Goal: Go to known website: Access a specific website the user already knows

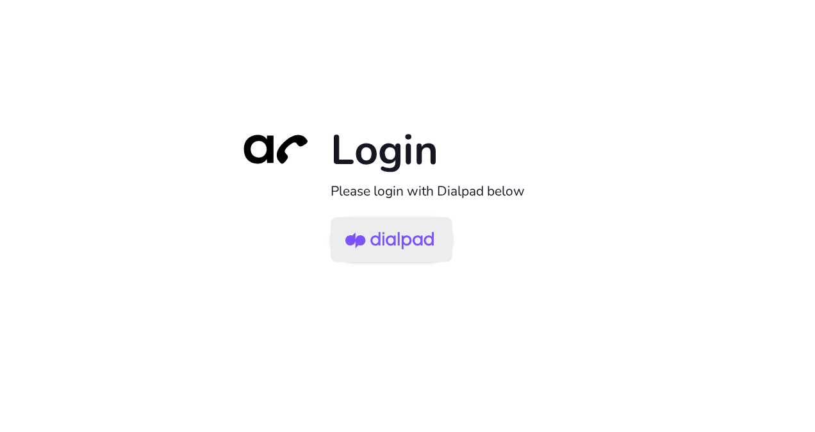
click at [385, 254] on img at bounding box center [389, 241] width 88 height 42
